Goal: Find specific page/section: Find specific page/section

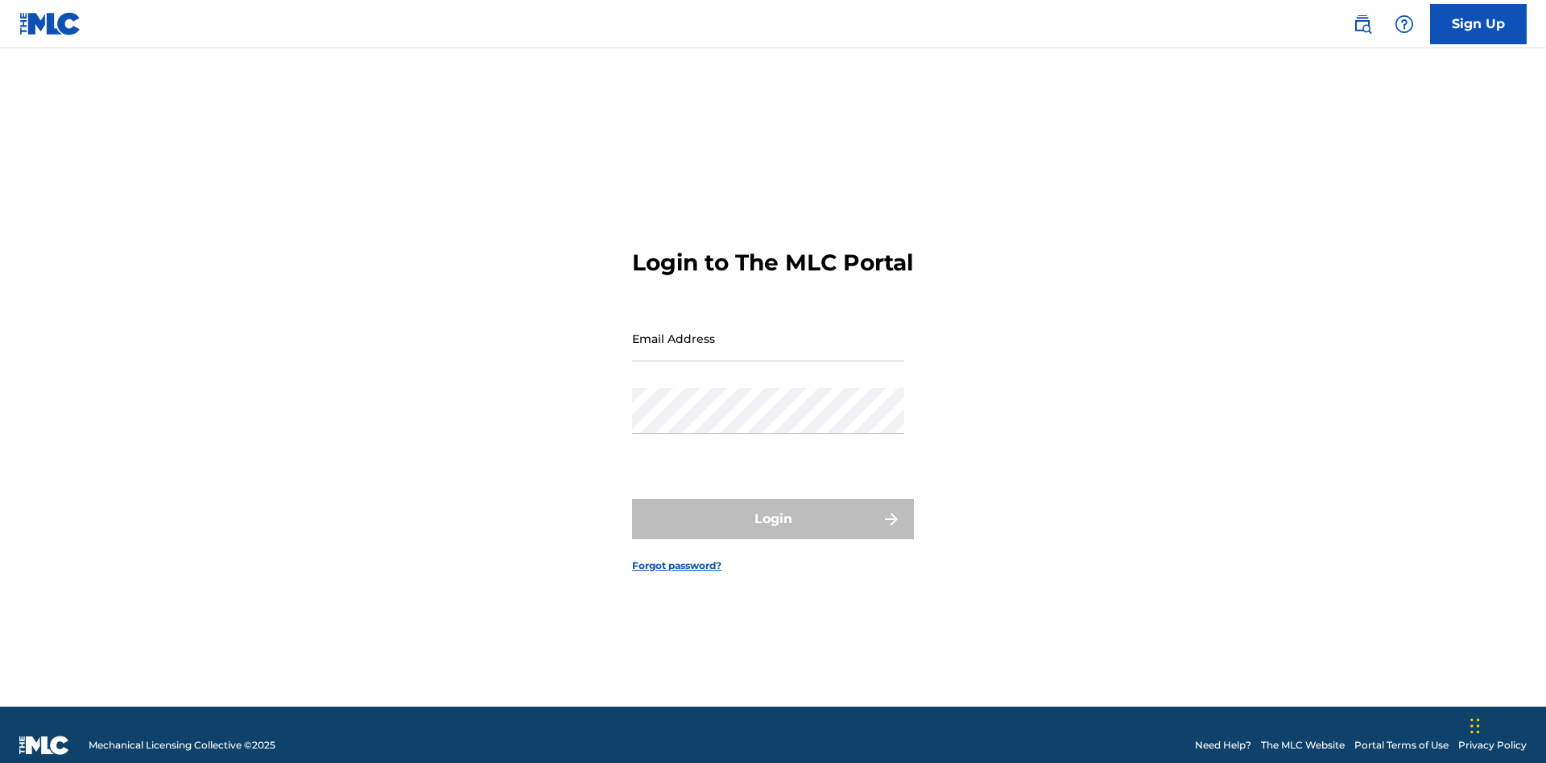
scroll to position [21, 0]
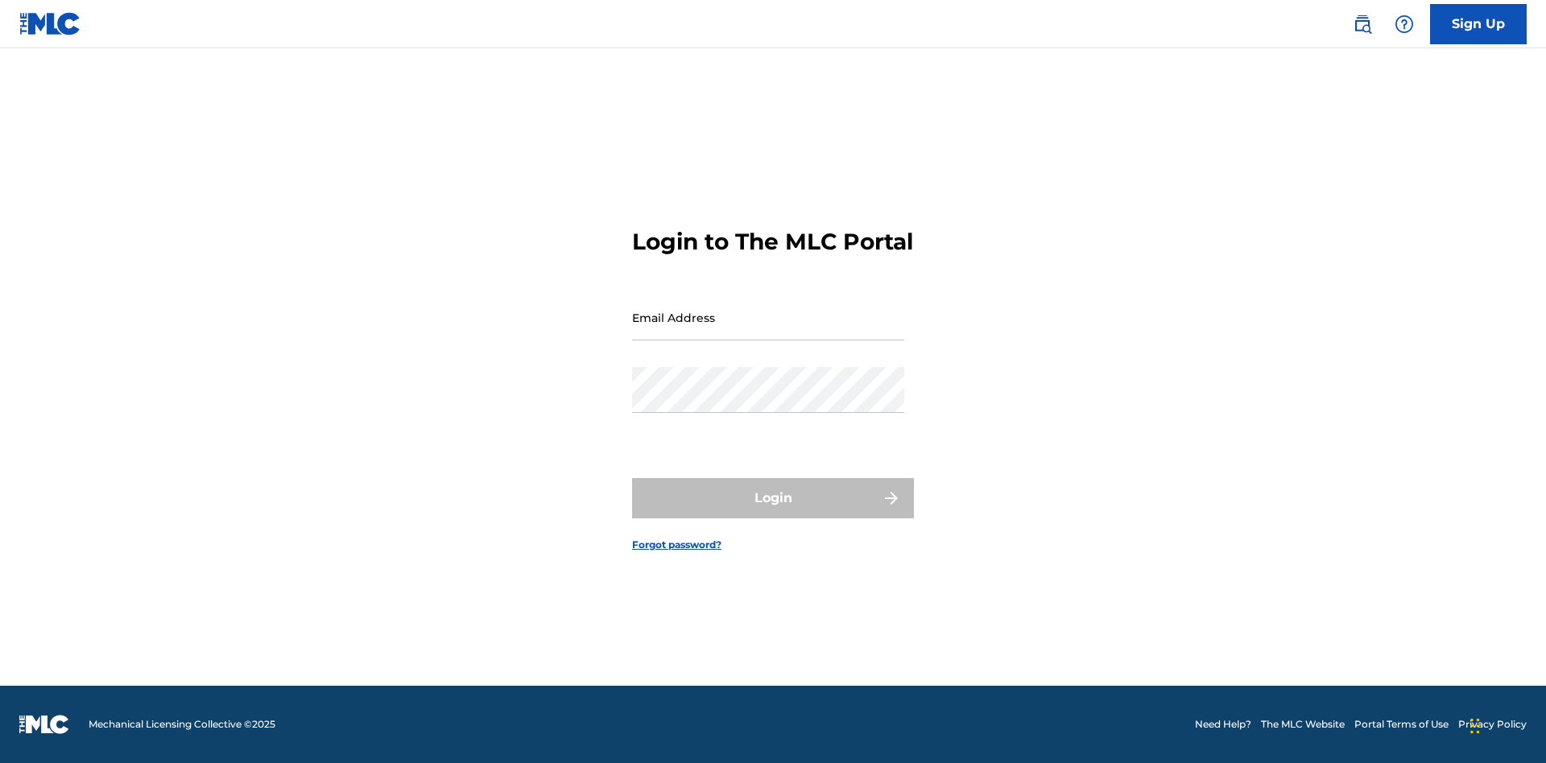
click at [768, 331] on input "Email Address" at bounding box center [768, 318] width 272 height 46
type input "Duke.McTesterson@gmail.com"
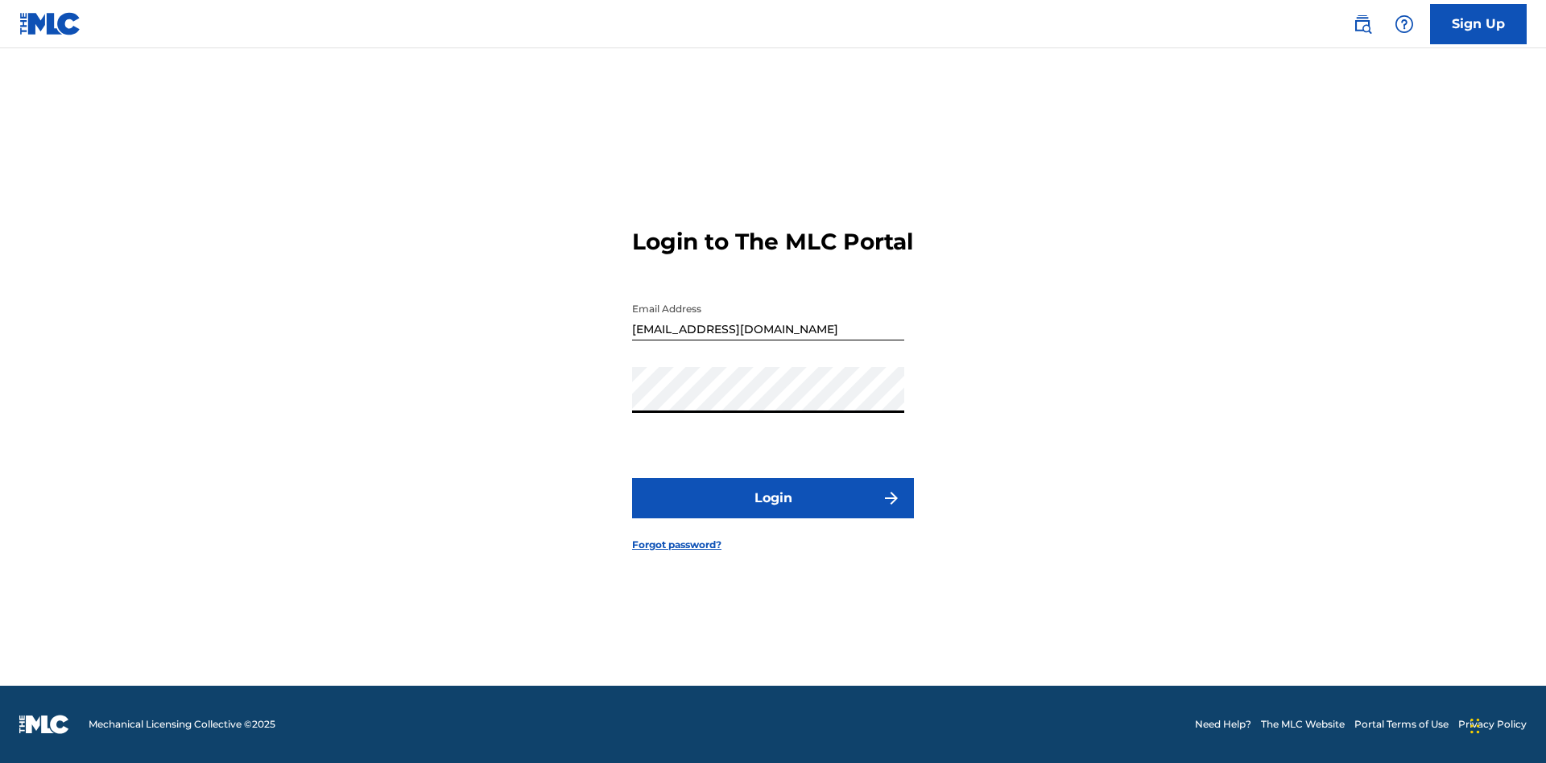
click at [773, 512] on button "Login" at bounding box center [773, 498] width 282 height 40
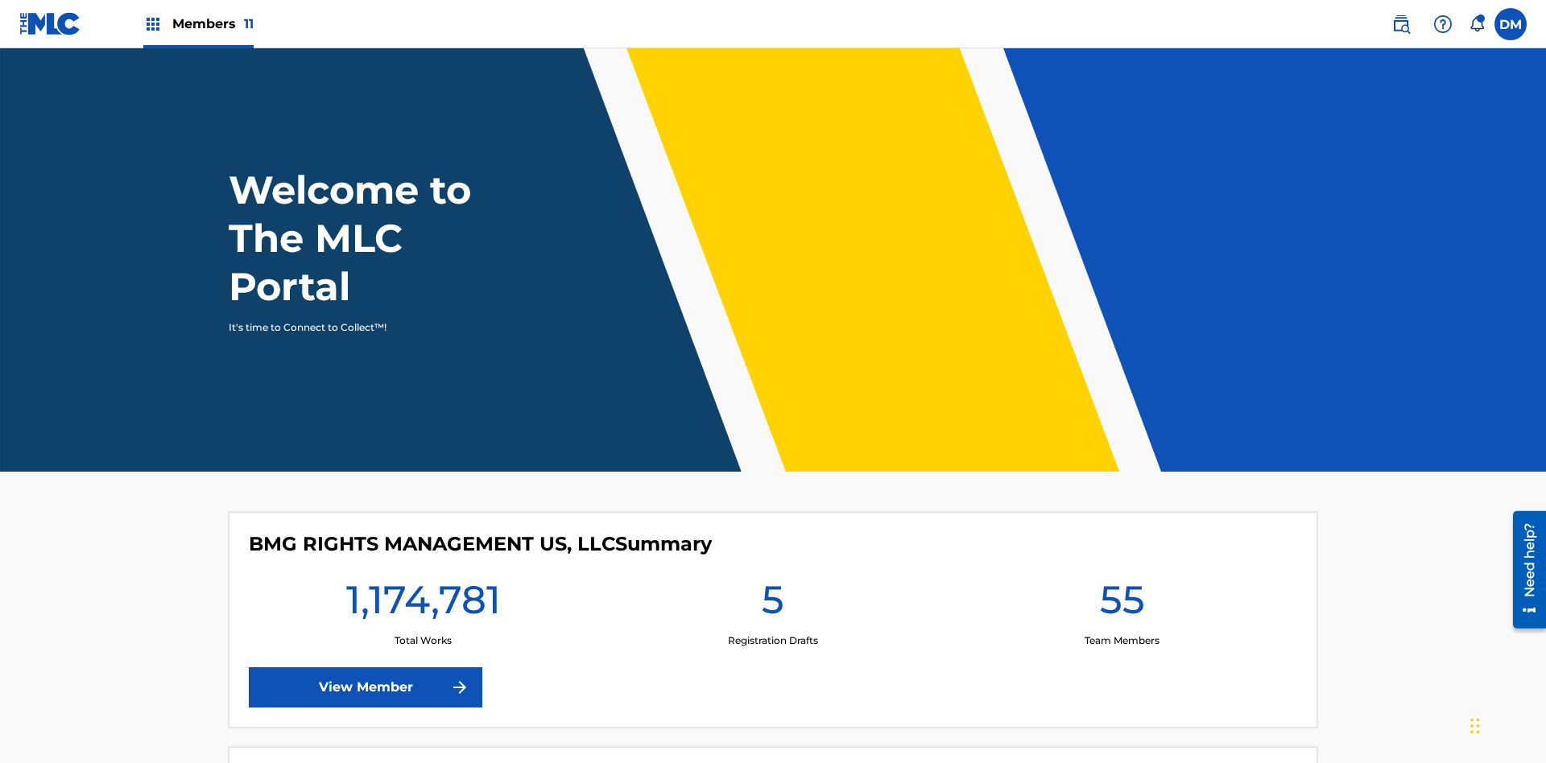
scroll to position [69, 0]
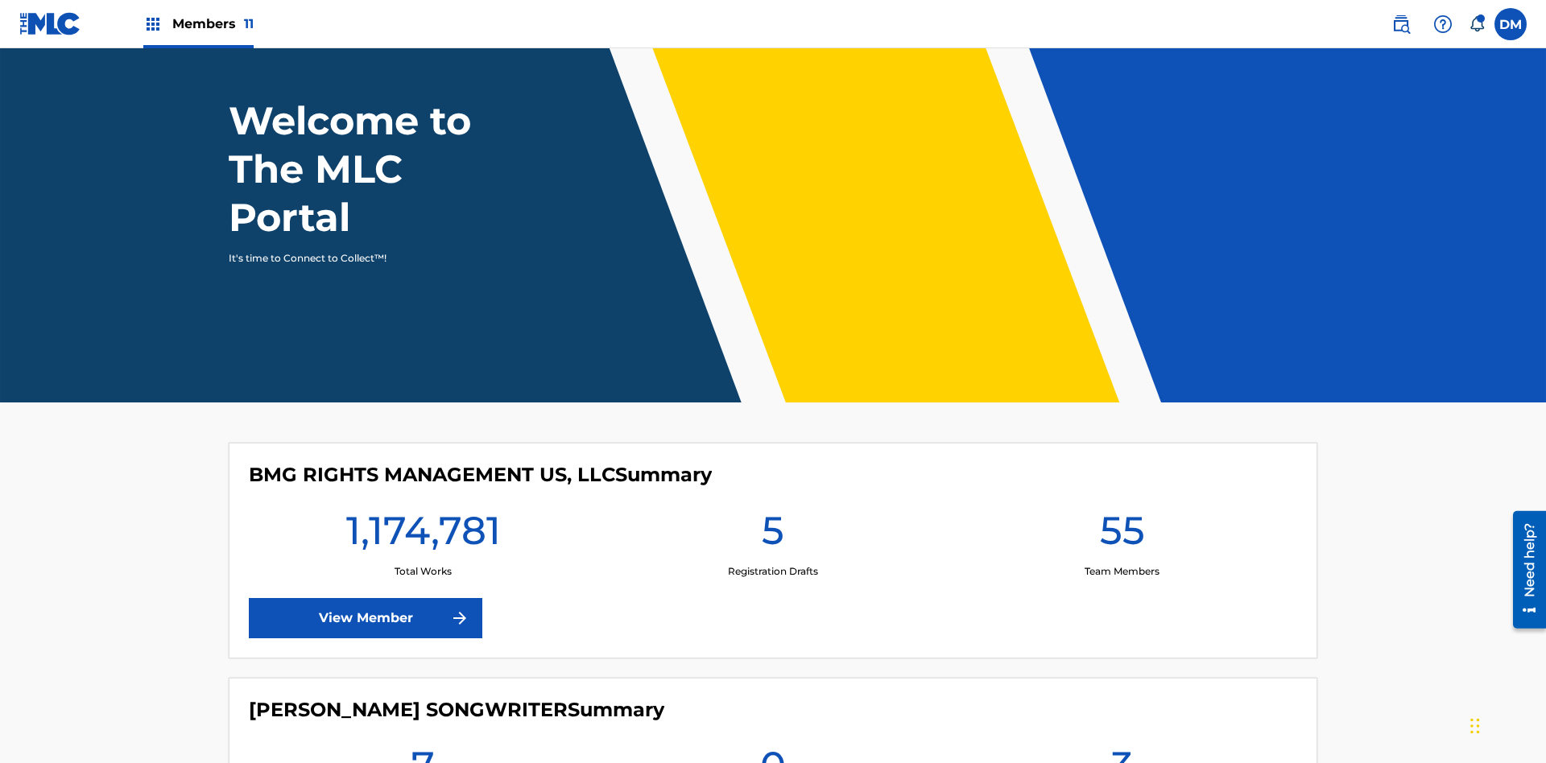
click at [198, 23] on span "Members 11" at bounding box center [212, 23] width 81 height 19
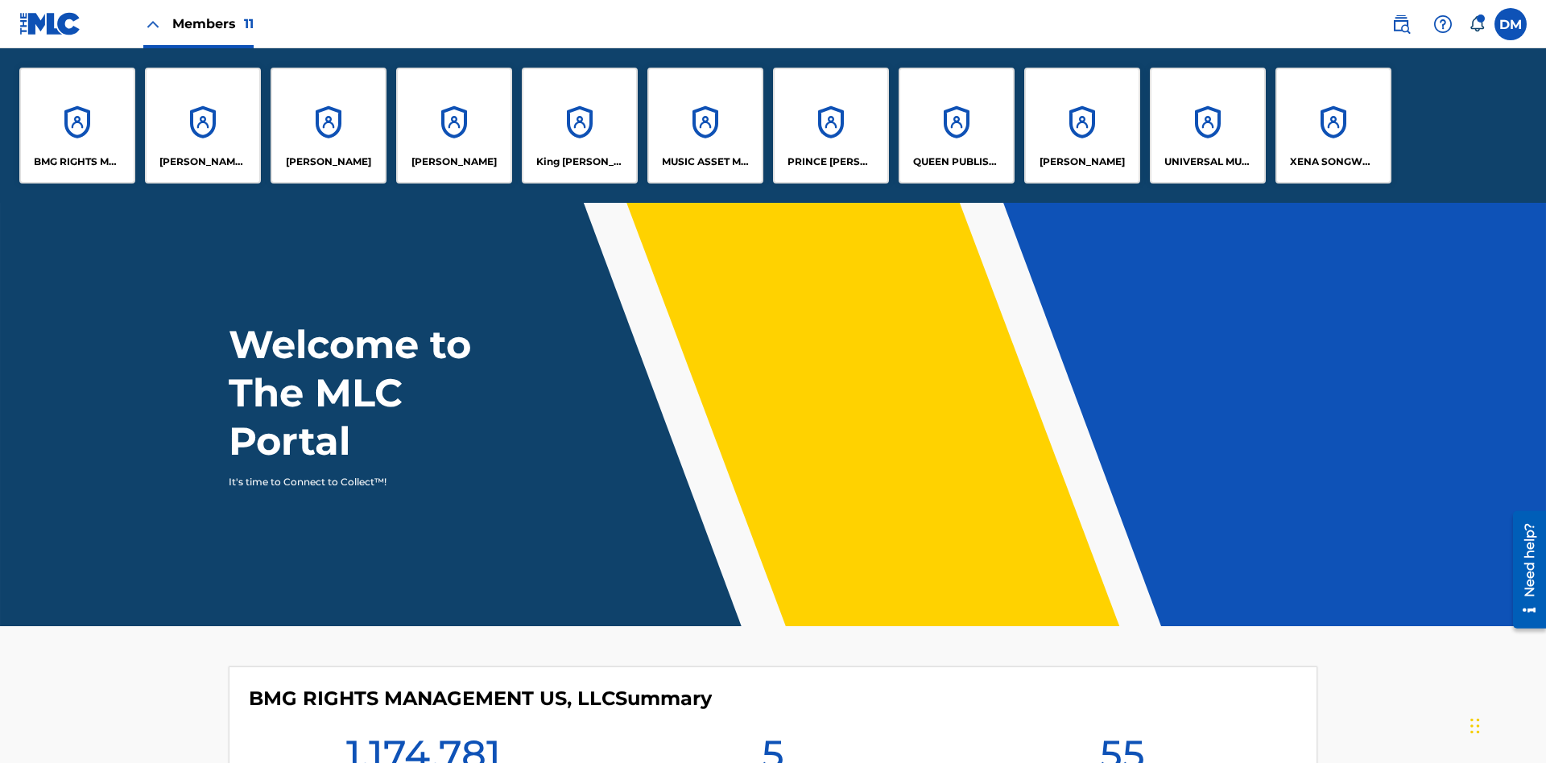
click at [1207, 162] on p "UNIVERSAL MUSIC PUB GROUP" at bounding box center [1208, 162] width 88 height 14
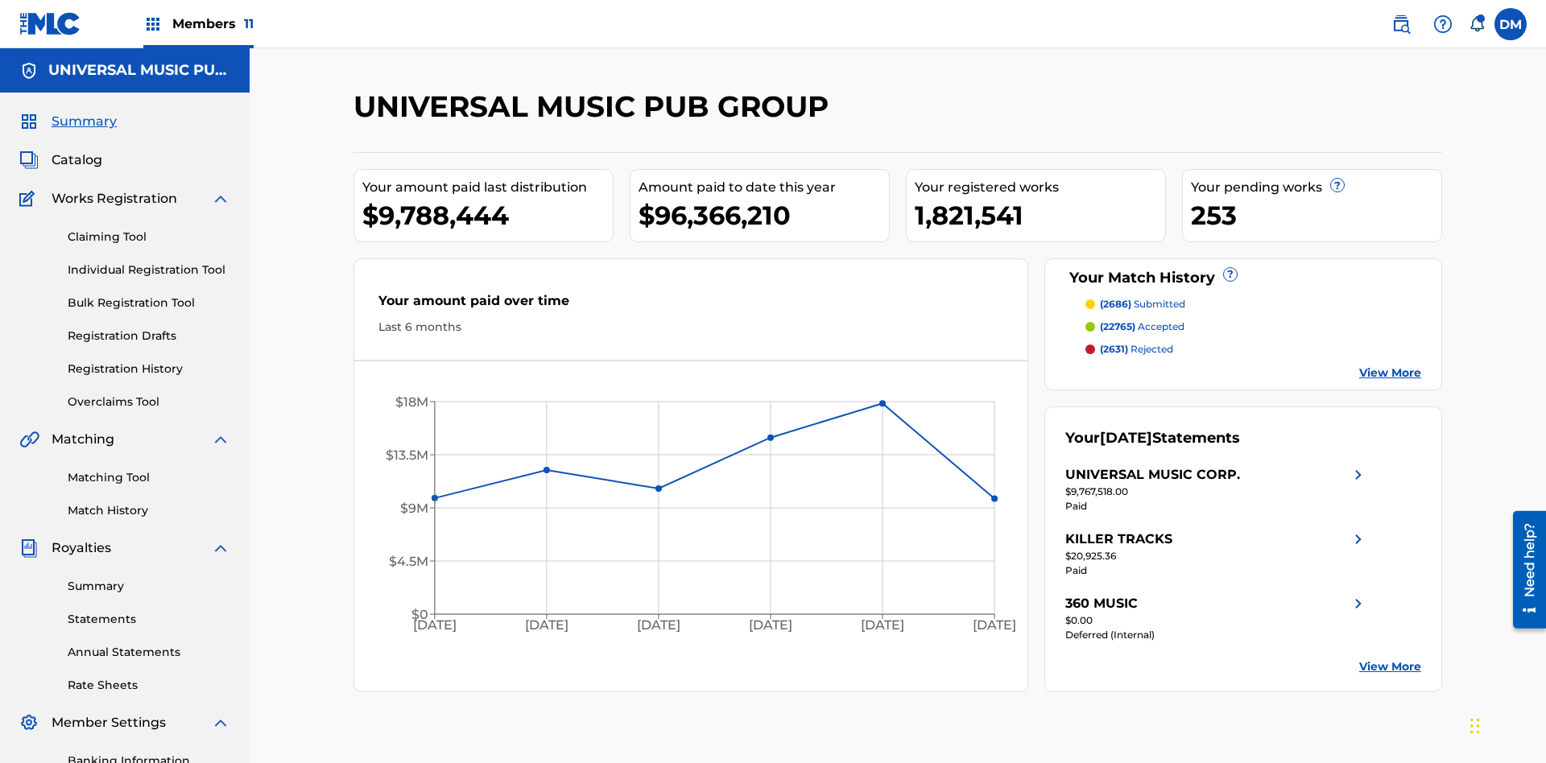
click at [76, 151] on span "Catalog" at bounding box center [77, 160] width 51 height 19
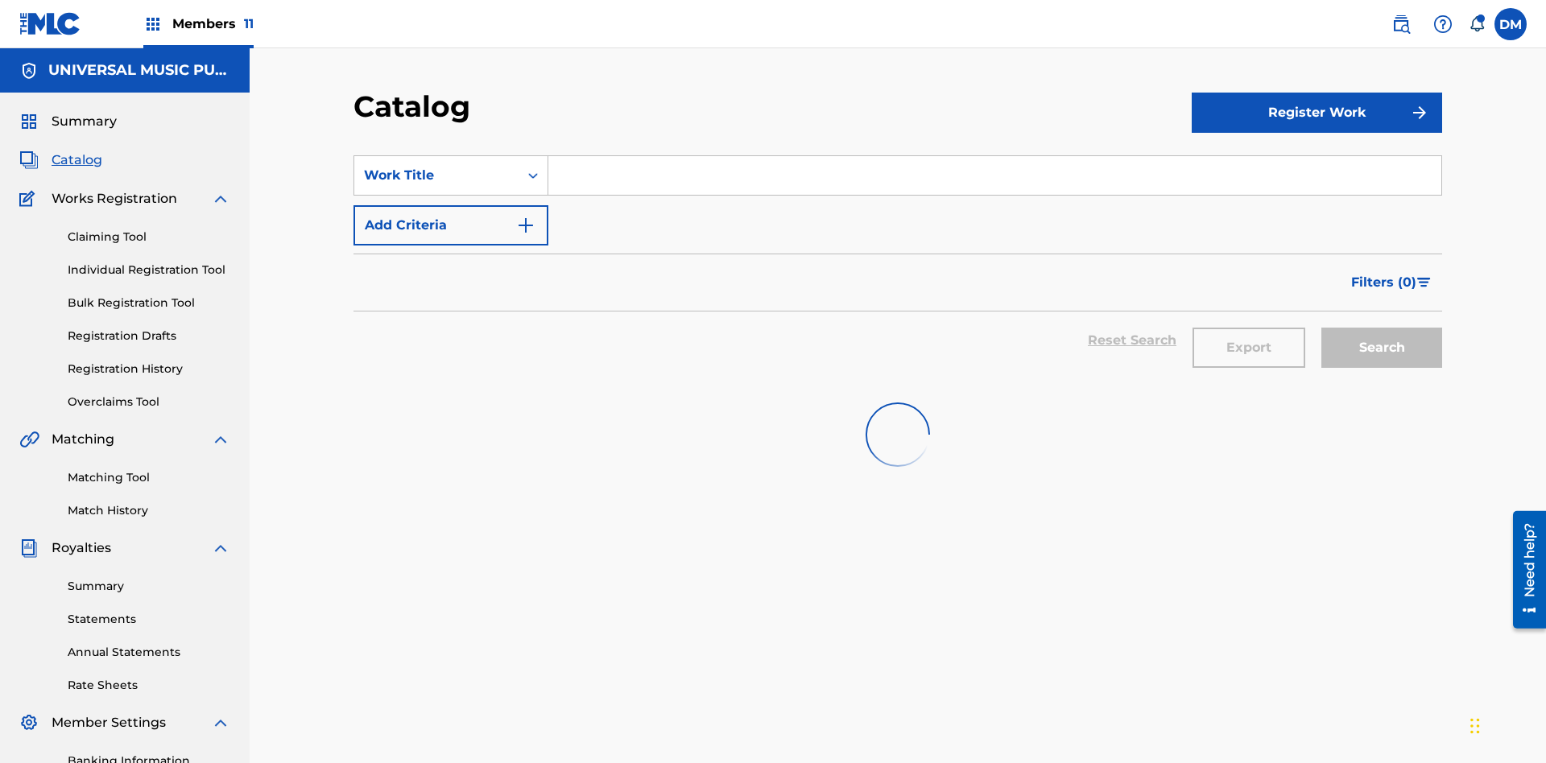
click at [1384, 273] on span "Filters ( 0 )" at bounding box center [1383, 282] width 65 height 19
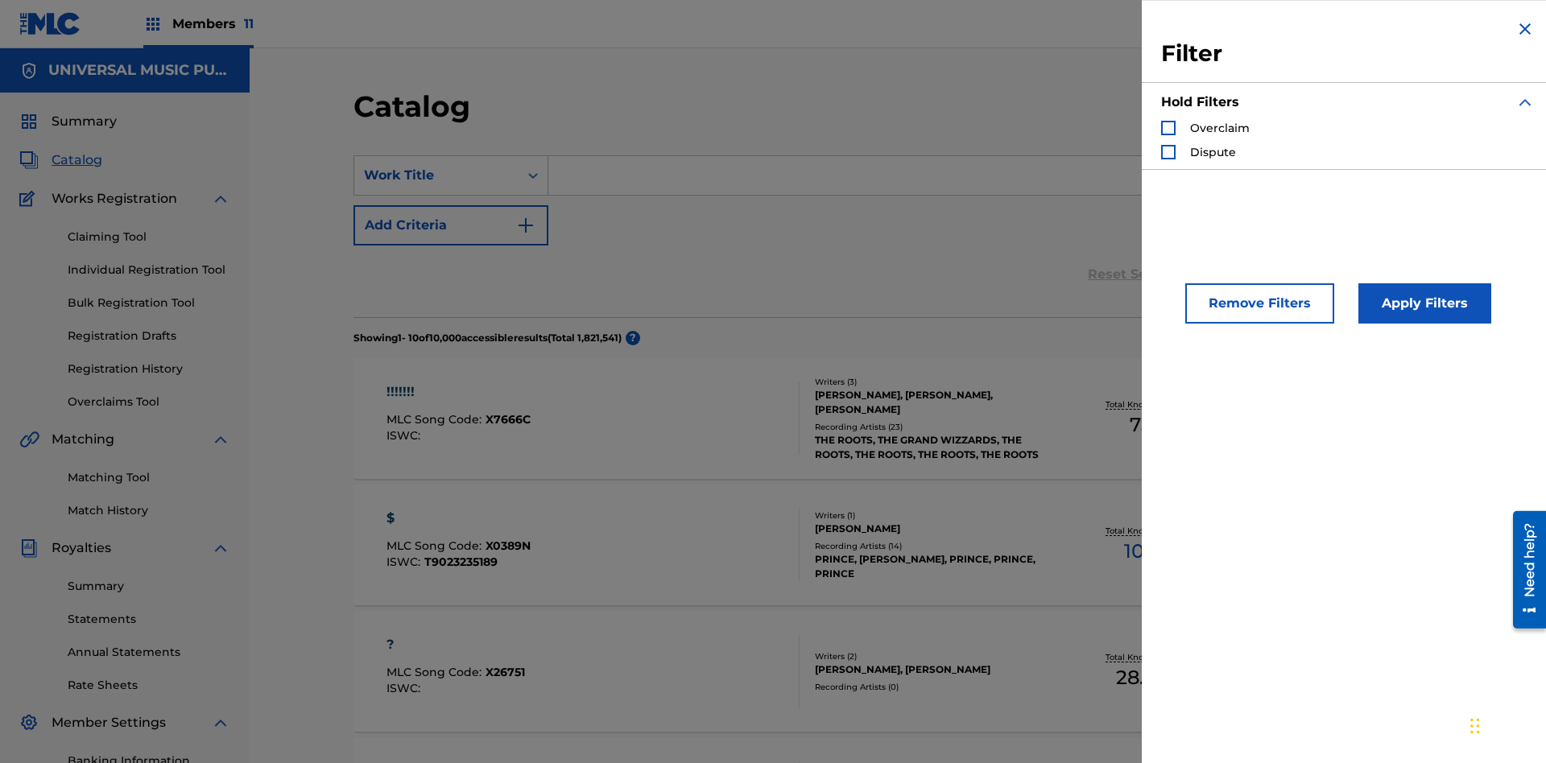
scroll to position [176, 0]
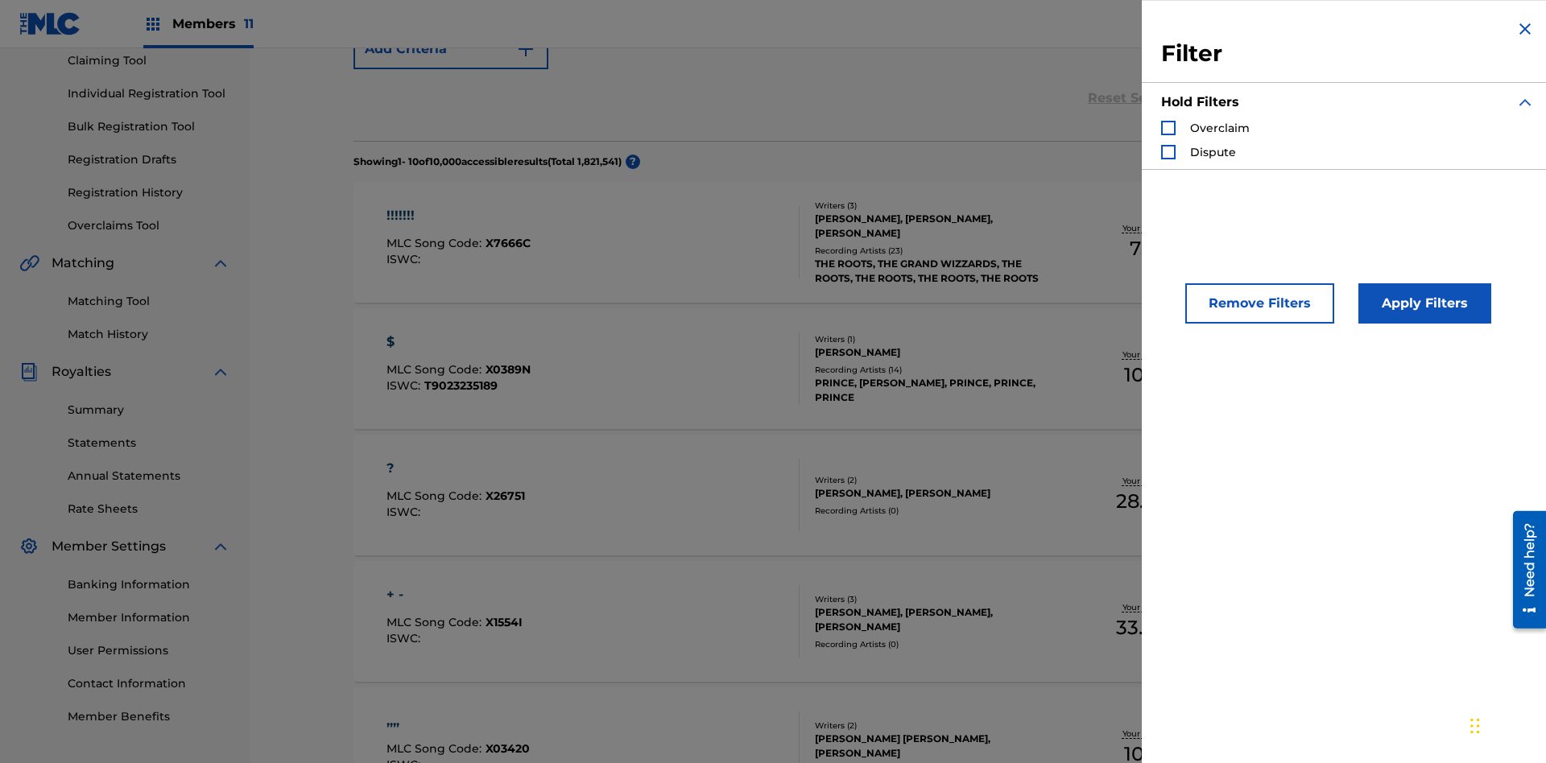
click at [1168, 128] on div "Search Form" at bounding box center [1168, 128] width 14 height 14
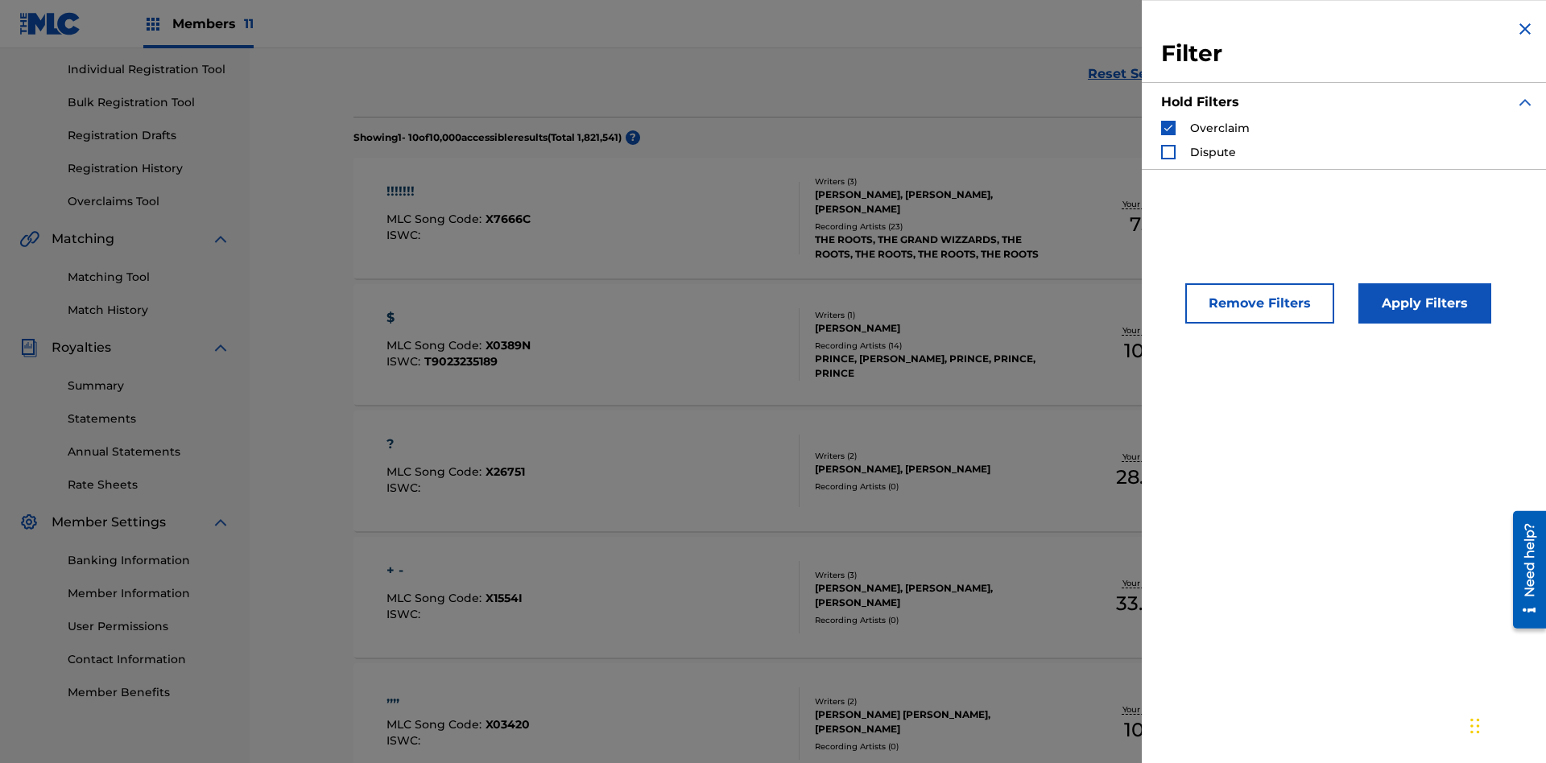
click at [1422, 304] on button "Apply Filters" at bounding box center [1424, 303] width 133 height 40
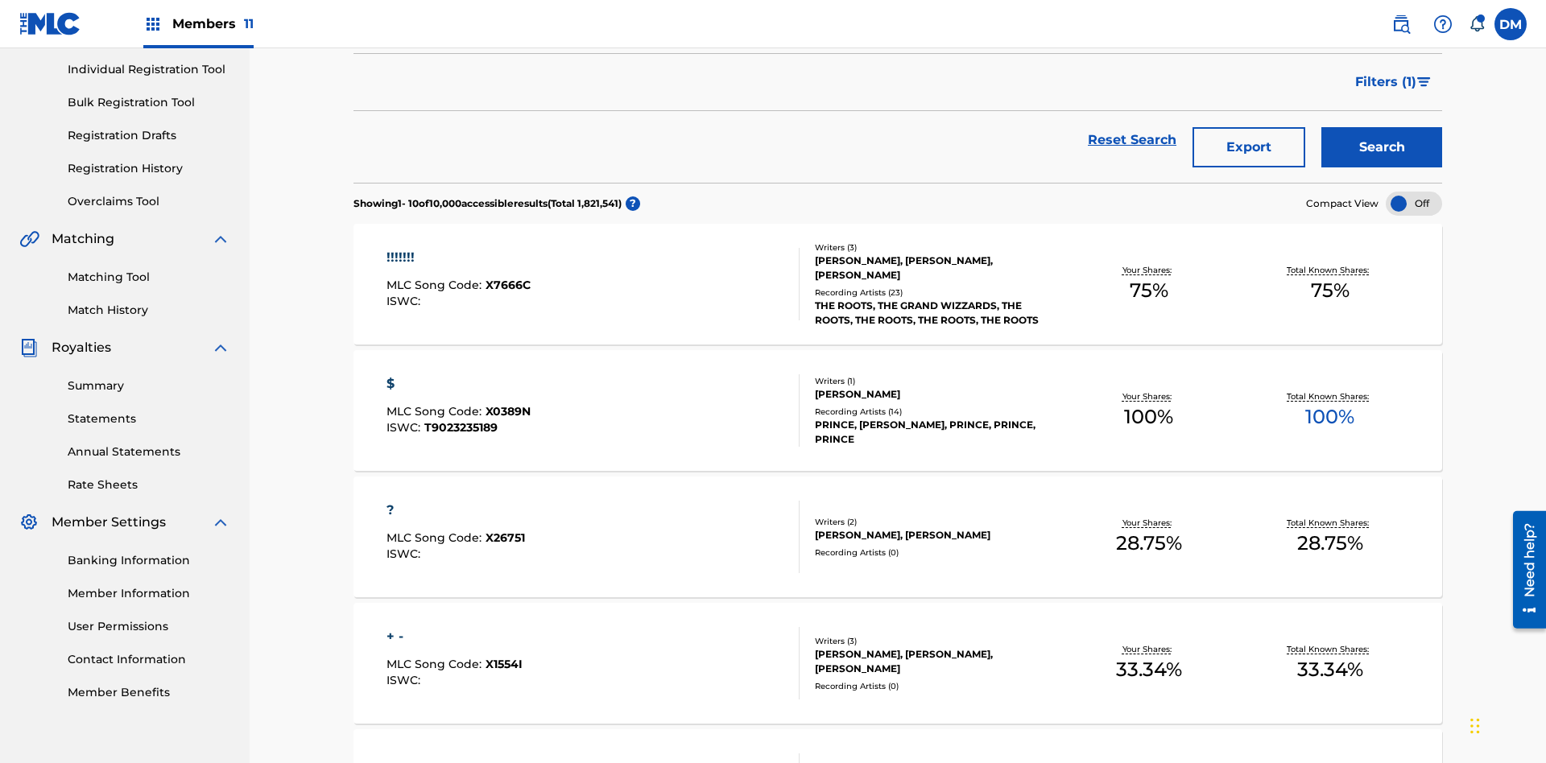
scroll to position [235, 0]
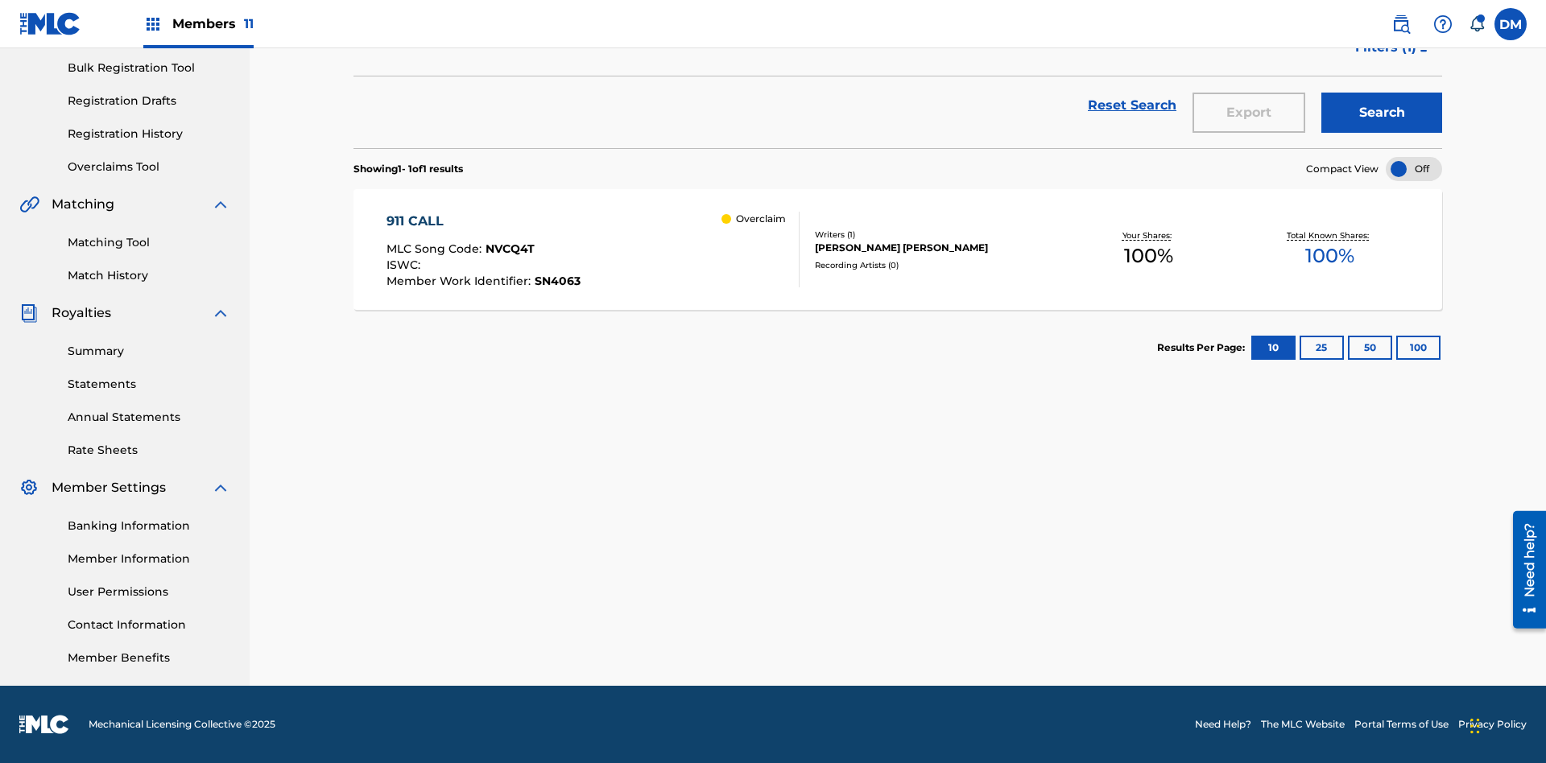
click at [1385, 57] on span "Filters ( 1 )" at bounding box center [1385, 47] width 61 height 19
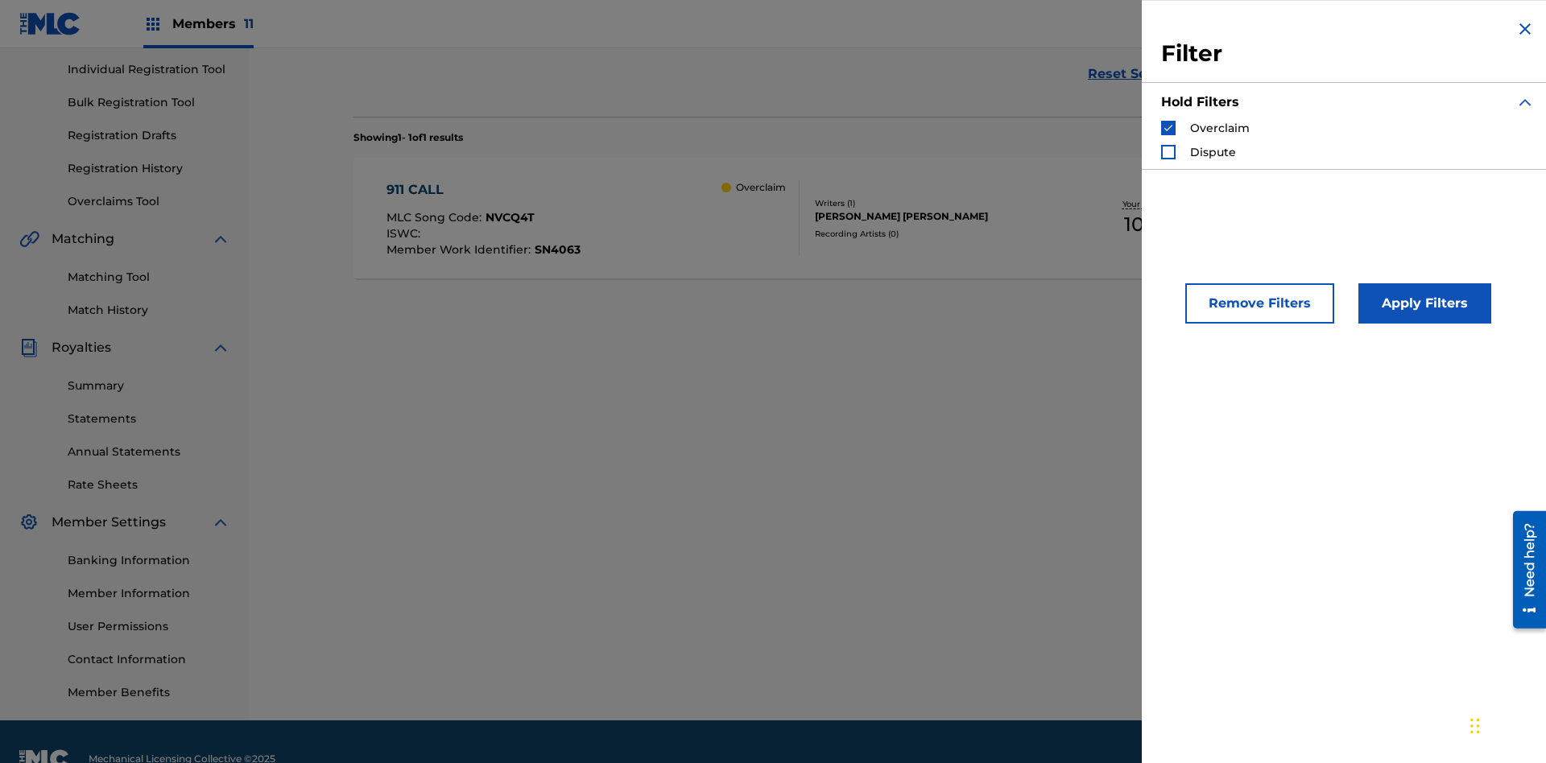
click at [1168, 128] on img "Search Form" at bounding box center [1168, 127] width 11 height 11
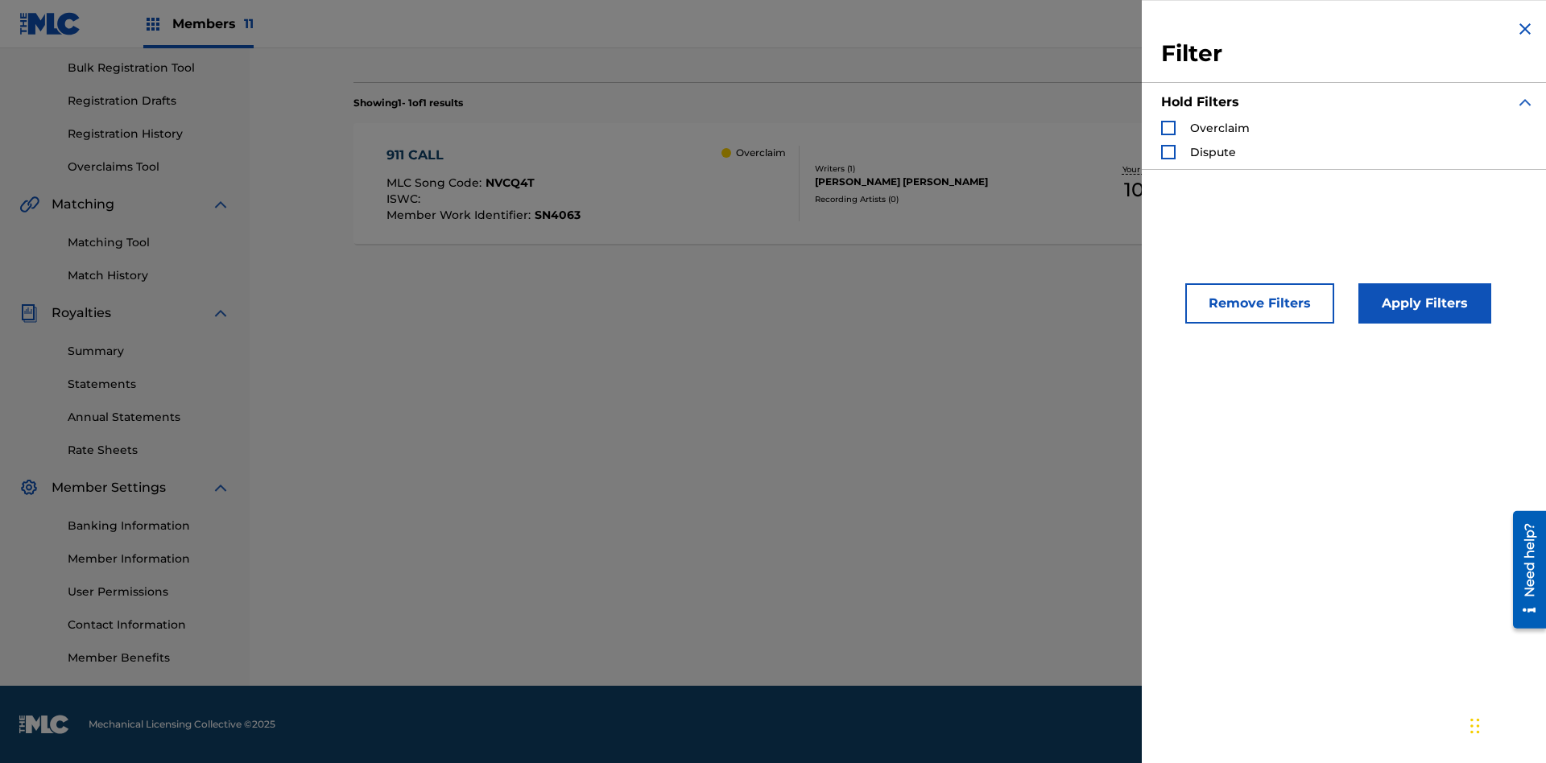
click at [1168, 152] on div "Search Form" at bounding box center [1168, 152] width 14 height 14
